Goal: Find specific page/section: Find specific page/section

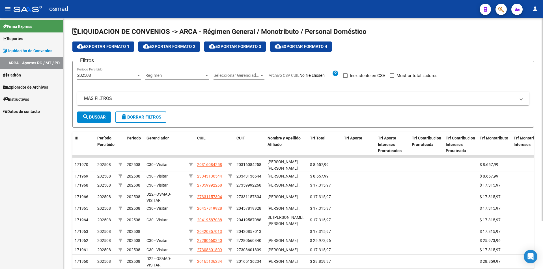
click at [393, 77] on span at bounding box center [392, 76] width 5 height 5
click at [392, 78] on input "Mostrar totalizadores" at bounding box center [392, 78] width 0 height 0
checkbox input "true"
click at [106, 116] on span "search Buscar" at bounding box center [93, 117] width 23 height 5
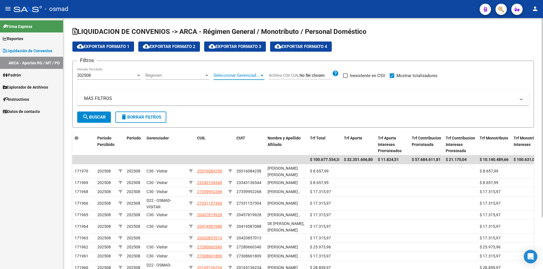
click at [231, 73] on span "Seleccionar Gerenciador" at bounding box center [236, 75] width 46 height 5
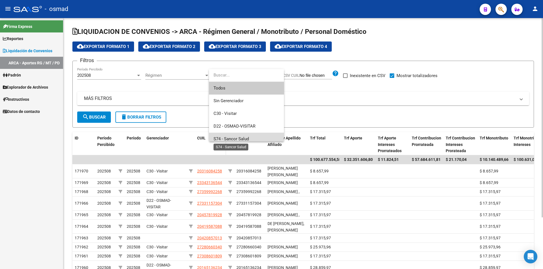
drag, startPoint x: 238, startPoint y: 137, endPoint x: 222, endPoint y: 137, distance: 16.1
click at [238, 137] on span "S74 - Sancor Salud" at bounding box center [230, 139] width 35 height 5
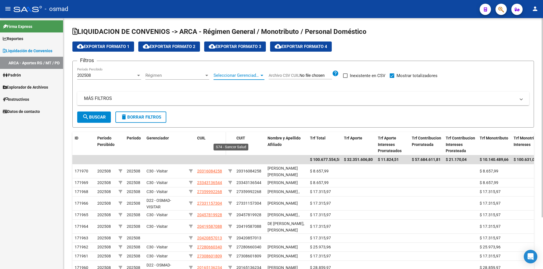
scroll to position [4, 0]
click at [102, 115] on span "search Buscar" at bounding box center [93, 117] width 23 height 5
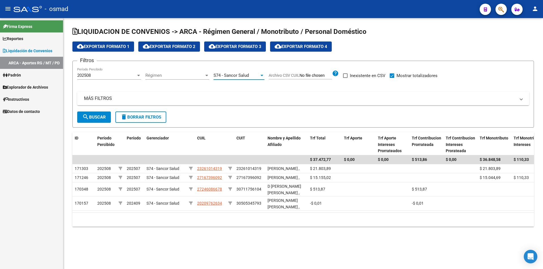
click at [247, 77] on span "S74 - Sancor Salud" at bounding box center [230, 75] width 35 height 5
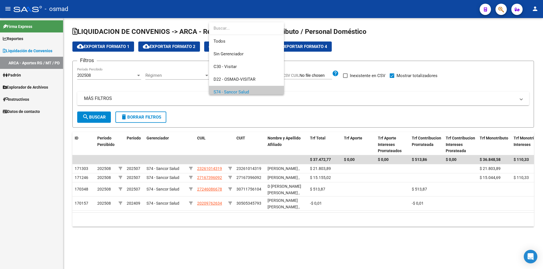
scroll to position [17, 0]
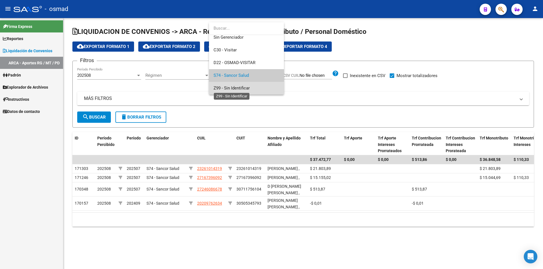
click at [228, 89] on span "Z99 - Sin Identificar" at bounding box center [231, 88] width 36 height 5
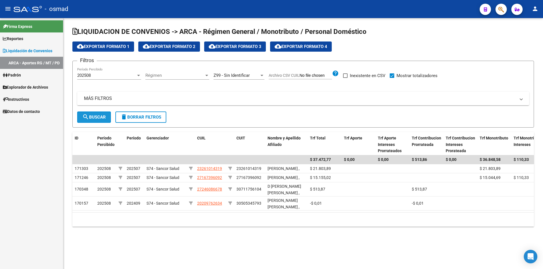
click at [92, 120] on span "search Buscar" at bounding box center [93, 117] width 23 height 5
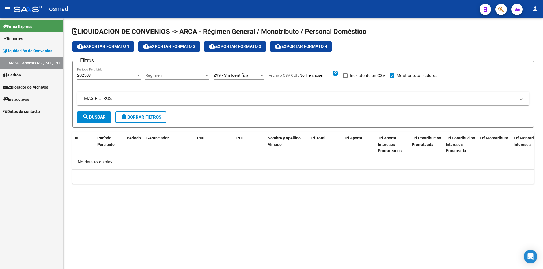
click at [245, 72] on div "Z99 - Sin Identificar Seleccionar Gerenciador" at bounding box center [238, 74] width 51 height 12
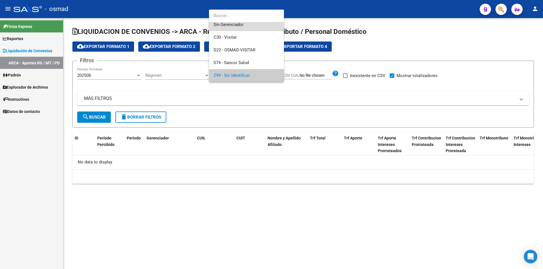
click at [244, 25] on span "Sin Gerenciador" at bounding box center [246, 24] width 66 height 13
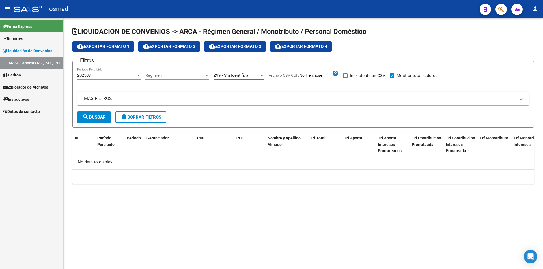
scroll to position [13, 0]
click at [100, 117] on span "search Buscar" at bounding box center [93, 117] width 23 height 5
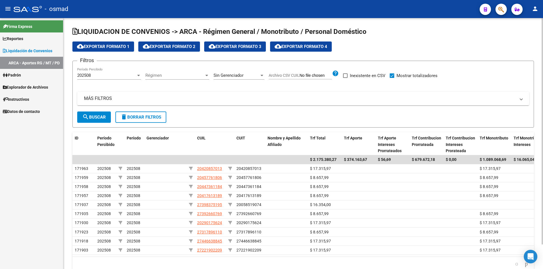
click at [100, 117] on span "search Buscar" at bounding box center [93, 117] width 23 height 5
click at [239, 75] on span "Sin Gerenciador" at bounding box center [228, 75] width 30 height 5
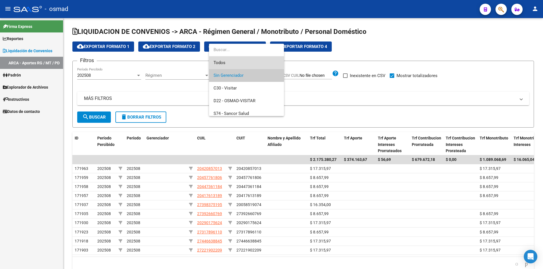
click at [229, 61] on span "Todos" at bounding box center [246, 63] width 66 height 13
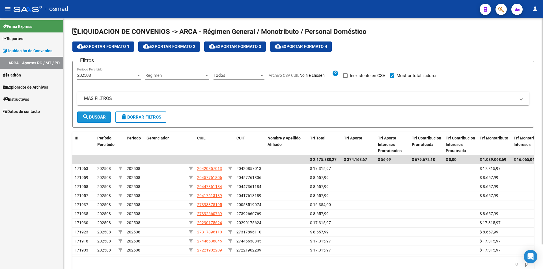
click at [93, 122] on button "search Buscar" at bounding box center [94, 117] width 34 height 11
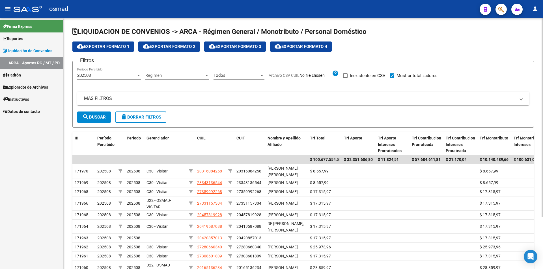
click at [323, 48] on span "cloud_download Exportar Formato 4" at bounding box center [301, 46] width 53 height 5
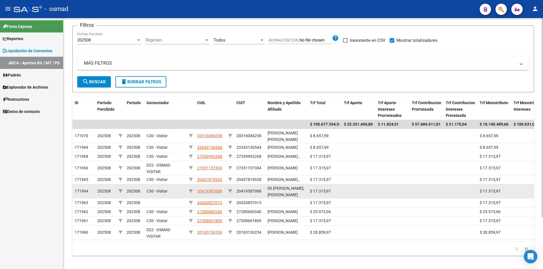
scroll to position [0, 0]
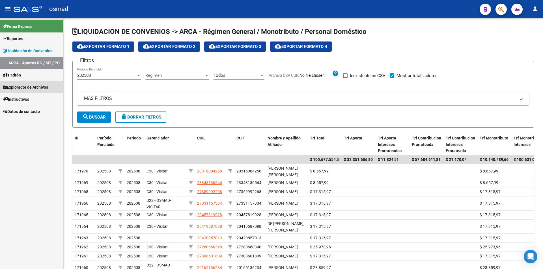
click at [30, 85] on span "Explorador de Archivos" at bounding box center [25, 87] width 45 height 6
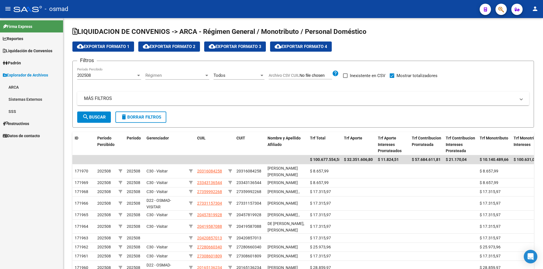
click at [29, 89] on link "ARCA" at bounding box center [31, 87] width 63 height 12
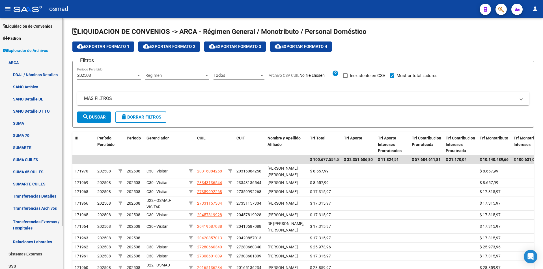
scroll to position [52, 0]
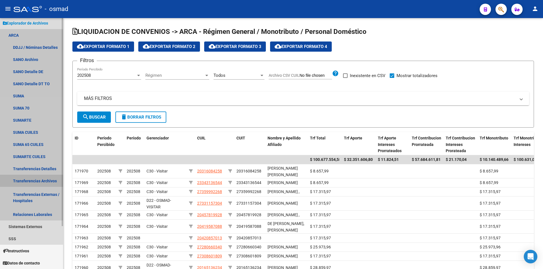
click at [35, 185] on link "Transferencias Archivos" at bounding box center [31, 181] width 63 height 12
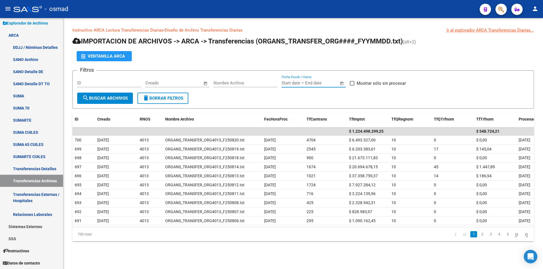
click at [297, 84] on input "text" at bounding box center [291, 83] width 18 height 5
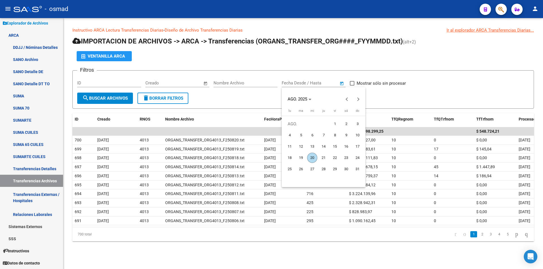
click at [337, 124] on span "1" at bounding box center [335, 124] width 10 height 10
type input "[DATE]"
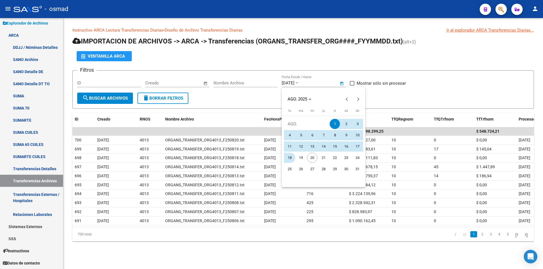
click at [286, 159] on span "18" at bounding box center [289, 158] width 10 height 10
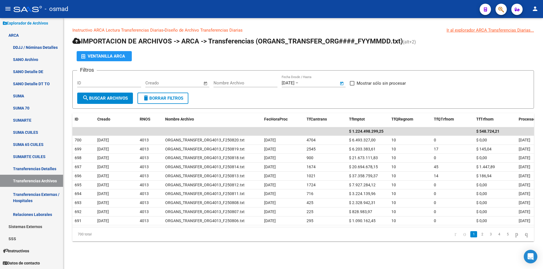
type input "[DATE]"
click at [88, 100] on mat-icon "search" at bounding box center [85, 98] width 7 height 7
click at [351, 85] on span at bounding box center [352, 83] width 5 height 5
click at [352, 86] on input "Mostrar sólo sin procesar" at bounding box center [352, 86] width 0 height 0
click at [118, 96] on span "search Buscar Archivos" at bounding box center [105, 98] width 46 height 5
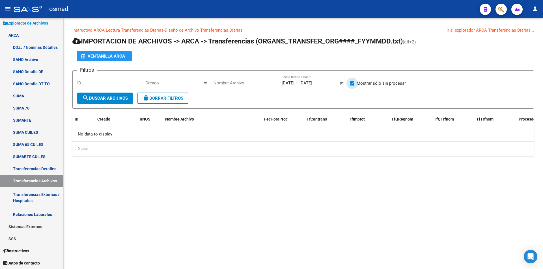
click at [350, 81] on label "Mostrar sólo sin procesar" at bounding box center [378, 83] width 56 height 7
click at [352, 86] on input "Mostrar sólo sin procesar" at bounding box center [352, 86] width 0 height 0
checkbox input "false"
click at [121, 98] on span "search Buscar Archivos" at bounding box center [105, 98] width 46 height 5
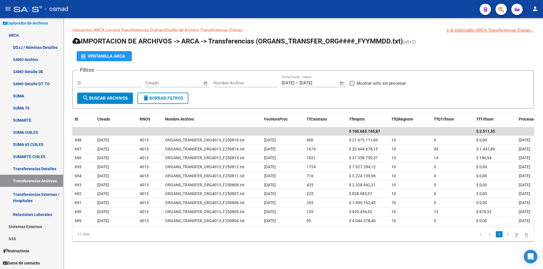
click at [310, 82] on input "[DATE]" at bounding box center [312, 83] width 27 height 5
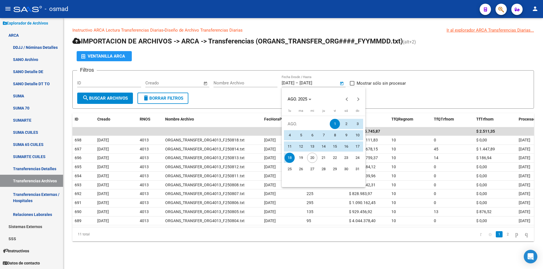
click at [301, 155] on span "19" at bounding box center [301, 158] width 10 height 10
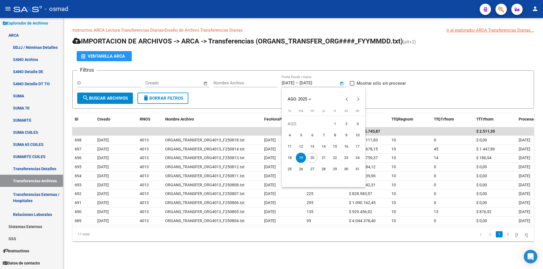
type input "[DATE]"
click at [309, 157] on span "20" at bounding box center [312, 158] width 10 height 10
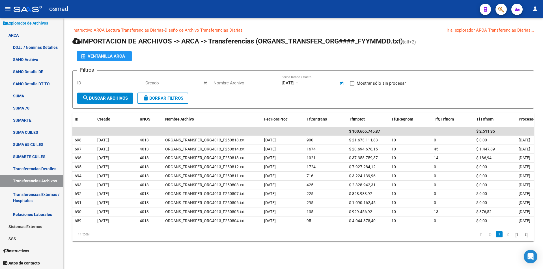
type input "[DATE]"
click at [127, 97] on span "search Buscar Archivos" at bounding box center [105, 98] width 46 height 5
